Goal: Find specific page/section: Find specific page/section

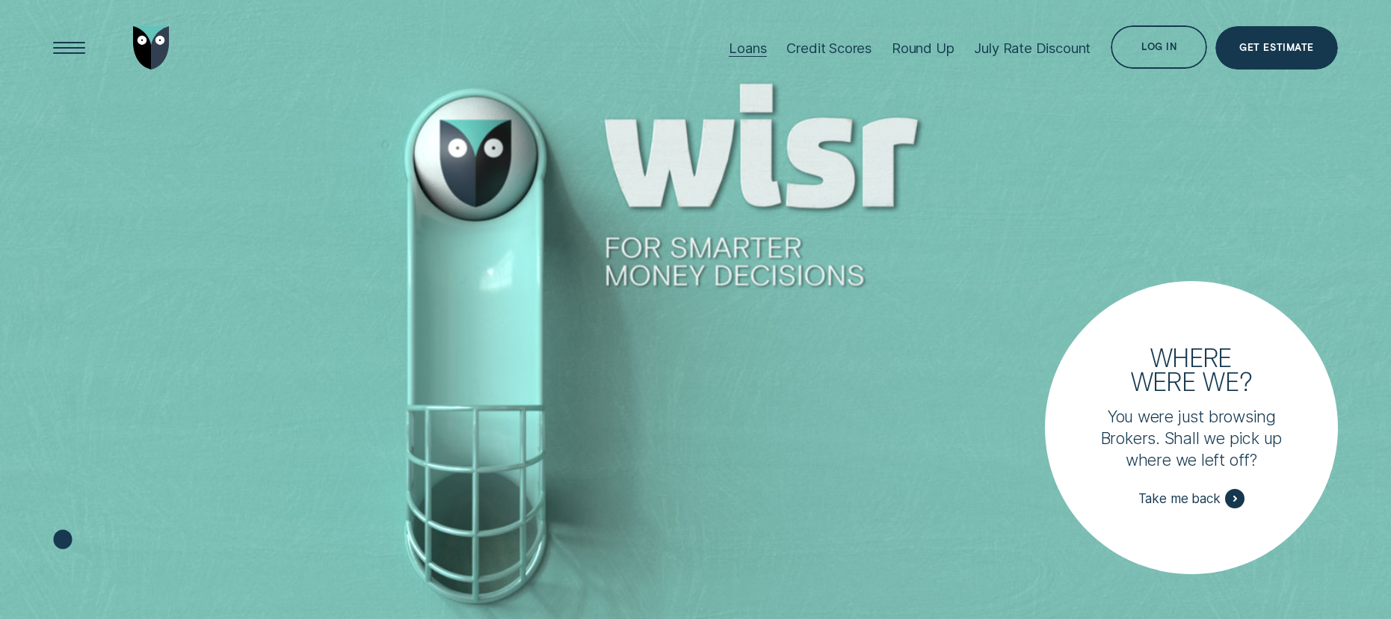
click at [747, 50] on div "Loans" at bounding box center [747, 48] width 37 height 16
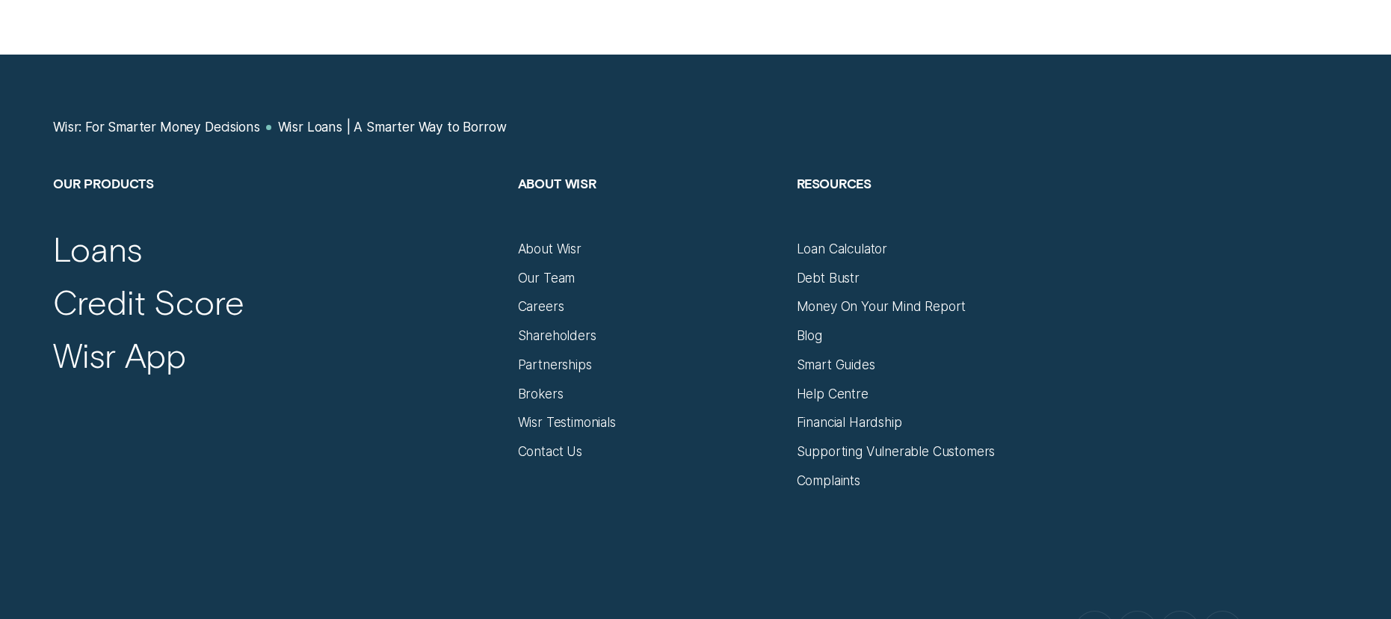
scroll to position [7159, 0]
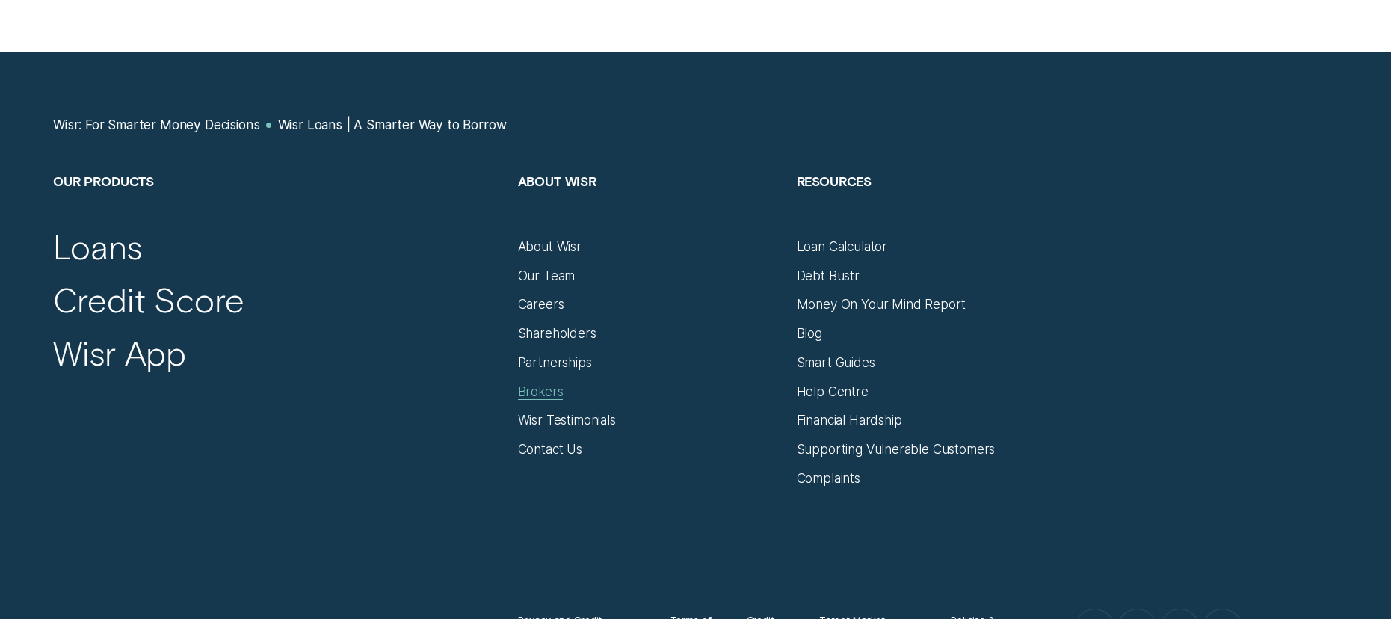
click at [543, 394] on div "Brokers" at bounding box center [541, 392] width 46 height 16
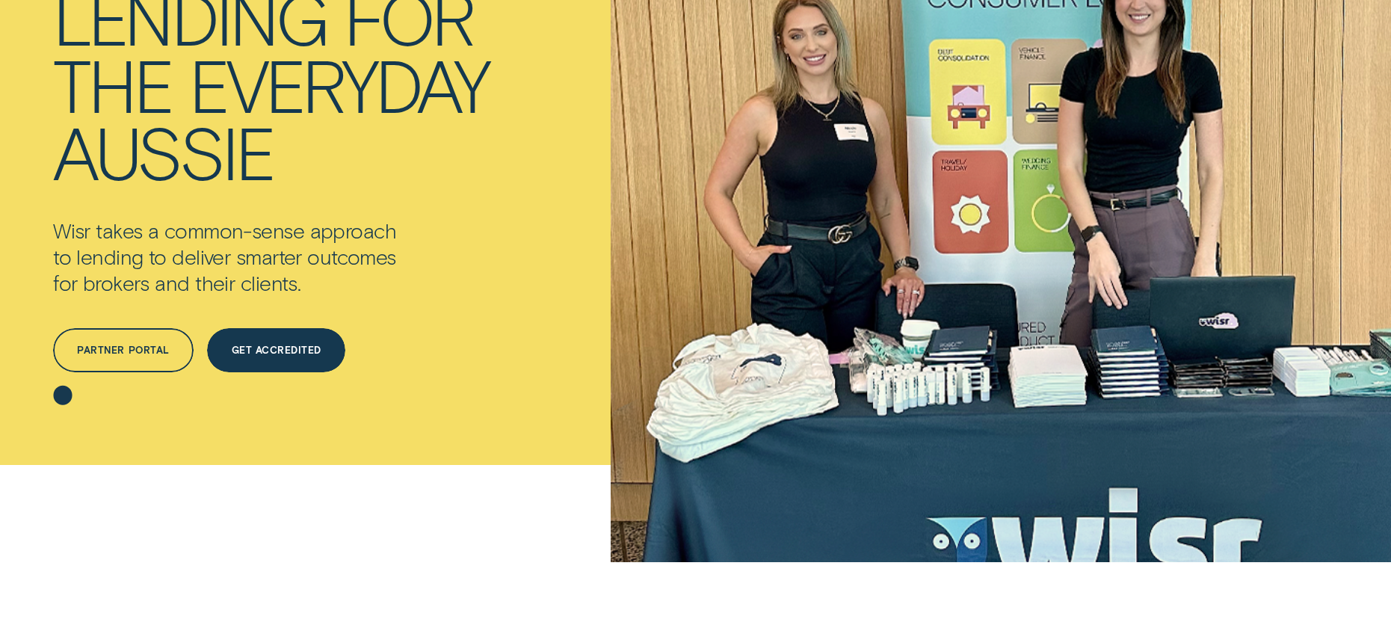
scroll to position [272, 0]
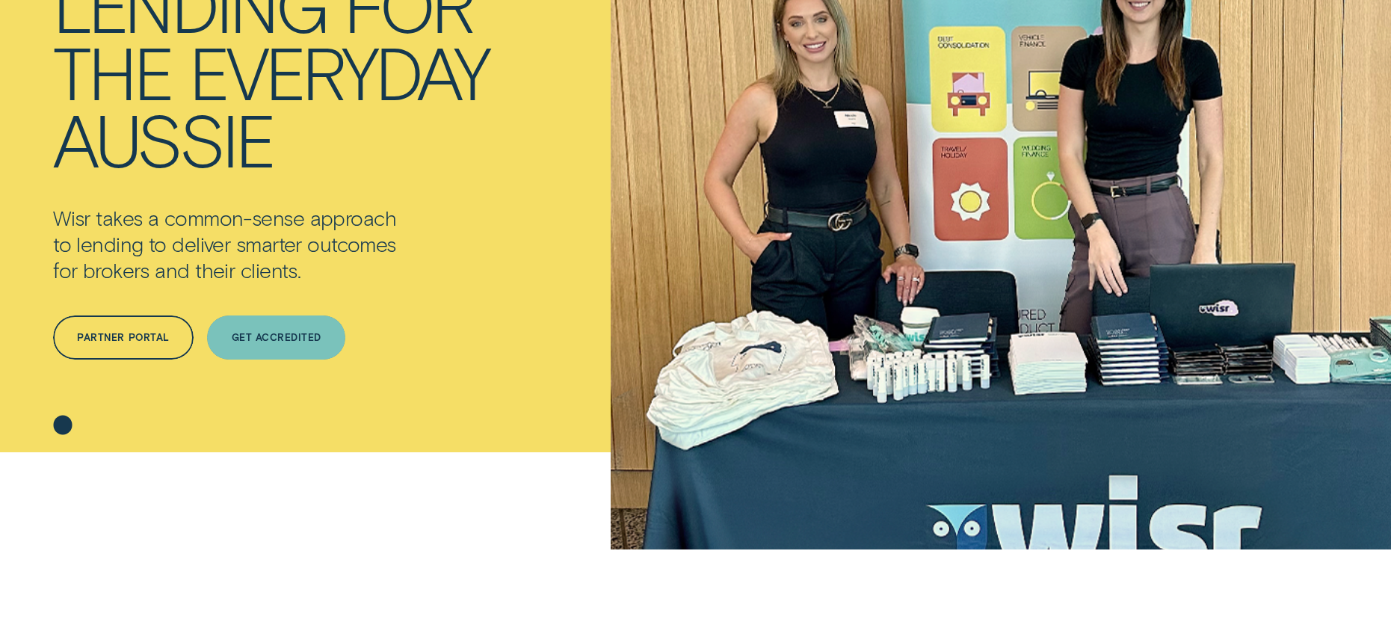
click at [249, 337] on div "Get Accredited" at bounding box center [277, 337] width 90 height 8
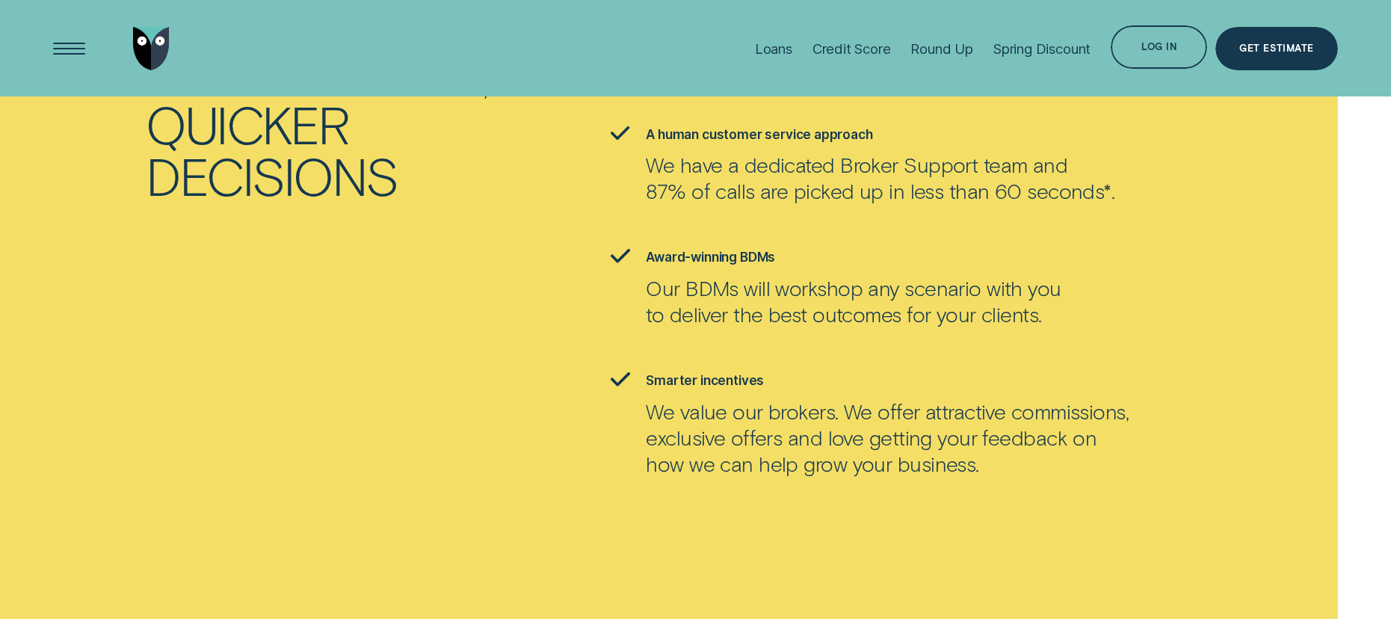
scroll to position [2365, 0]
